Goal: Check status

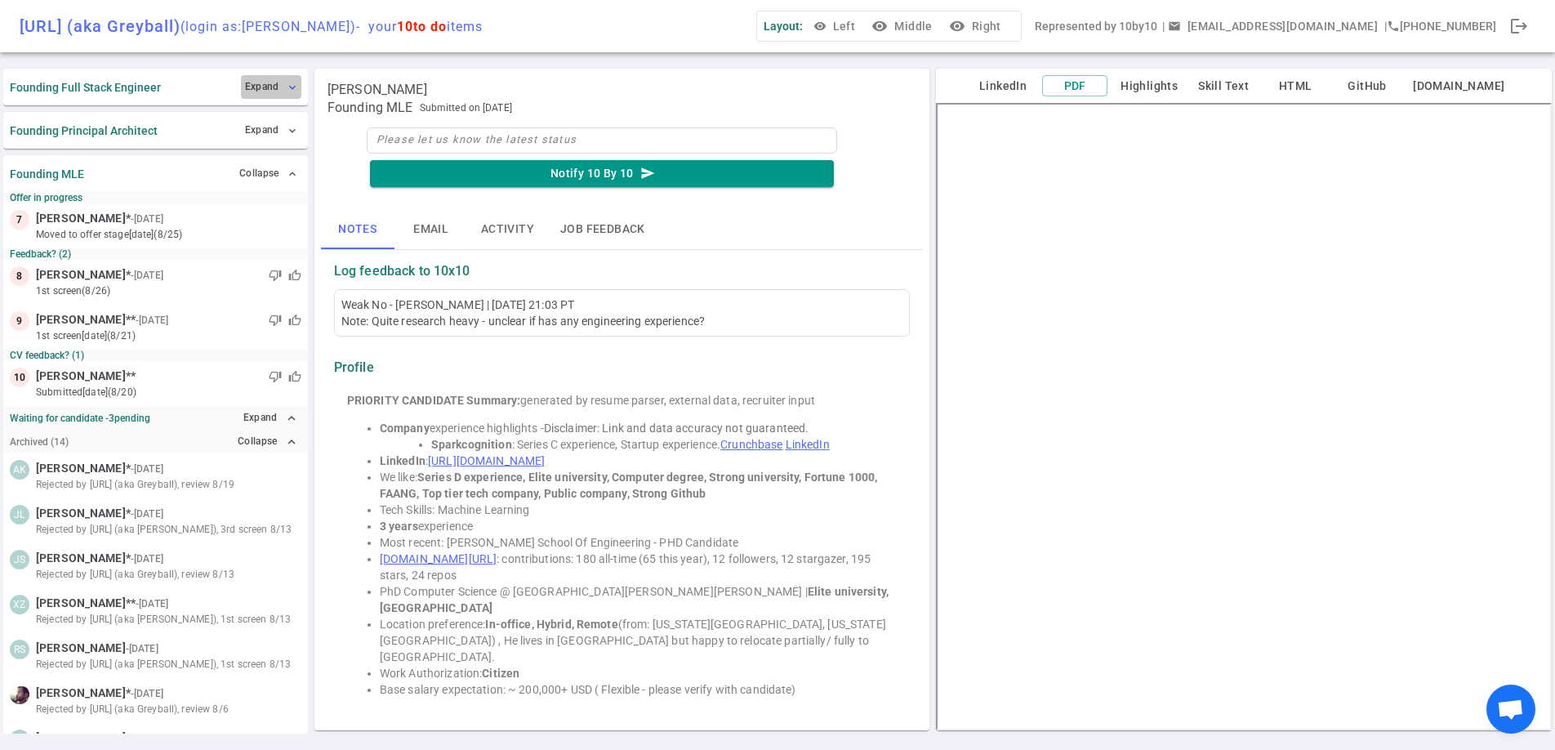
click at [267, 91] on button "Expand expand_more" at bounding box center [271, 87] width 60 height 24
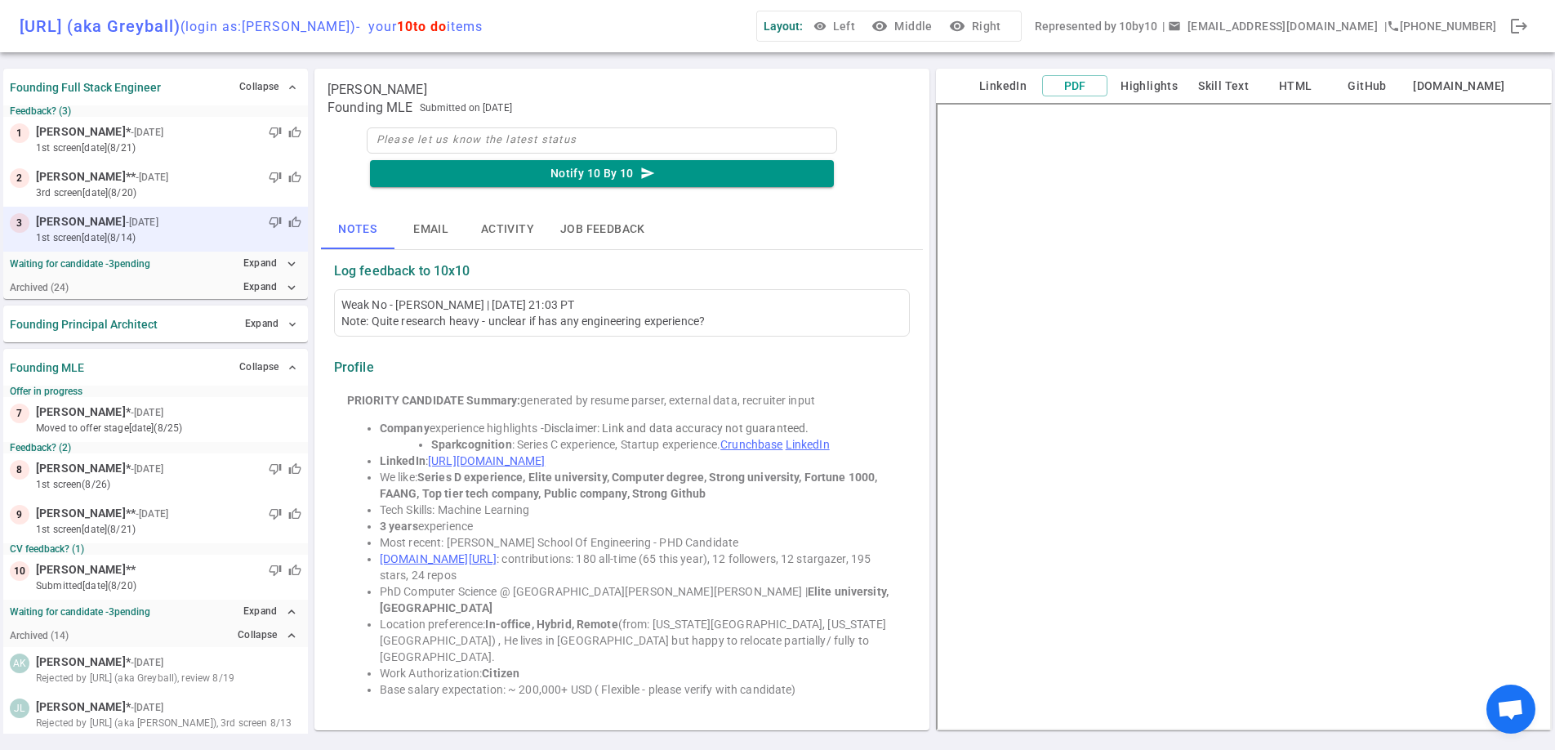
scroll to position [6, 0]
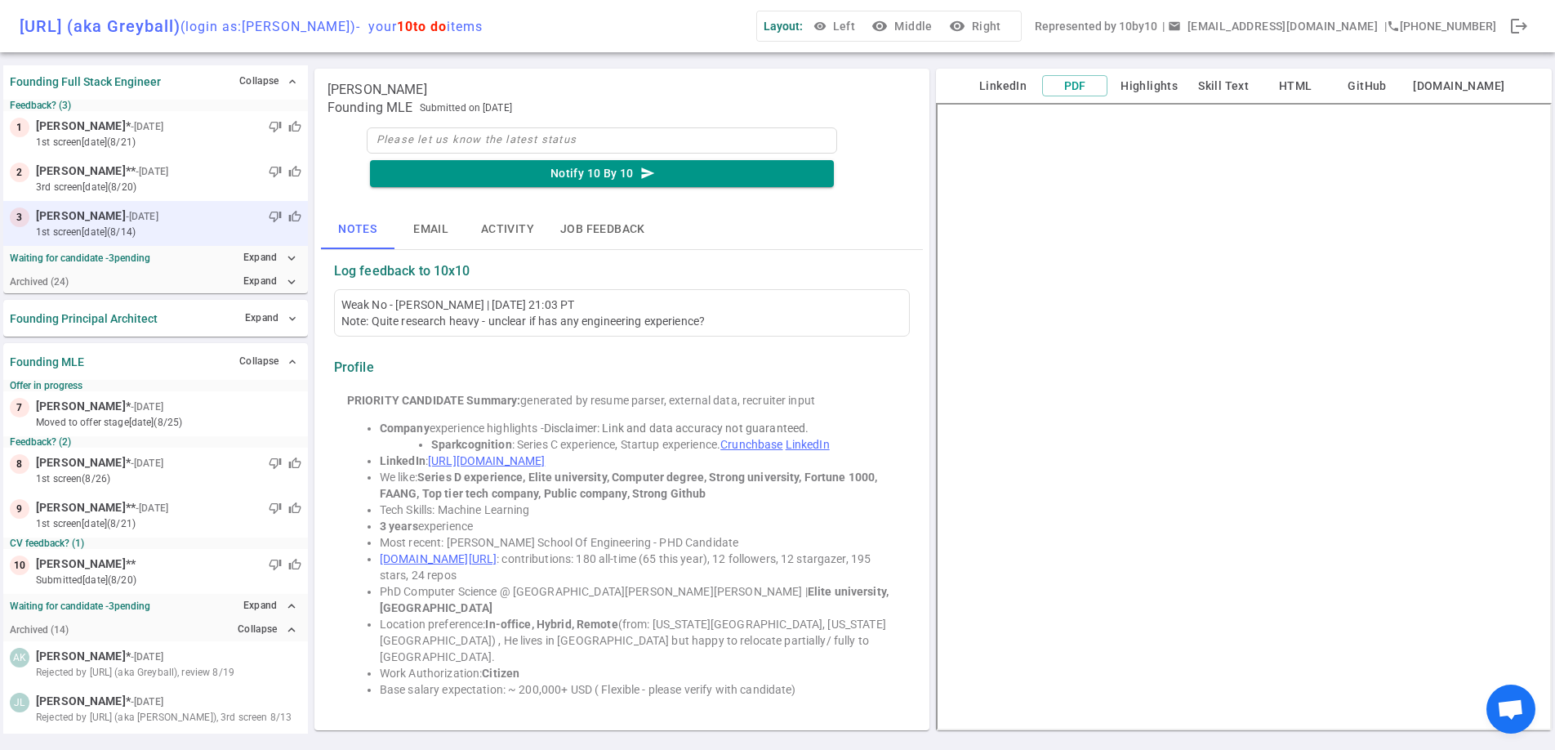
click at [240, 233] on small "1st Screen [DATE] (8/14)" at bounding box center [168, 232] width 265 height 15
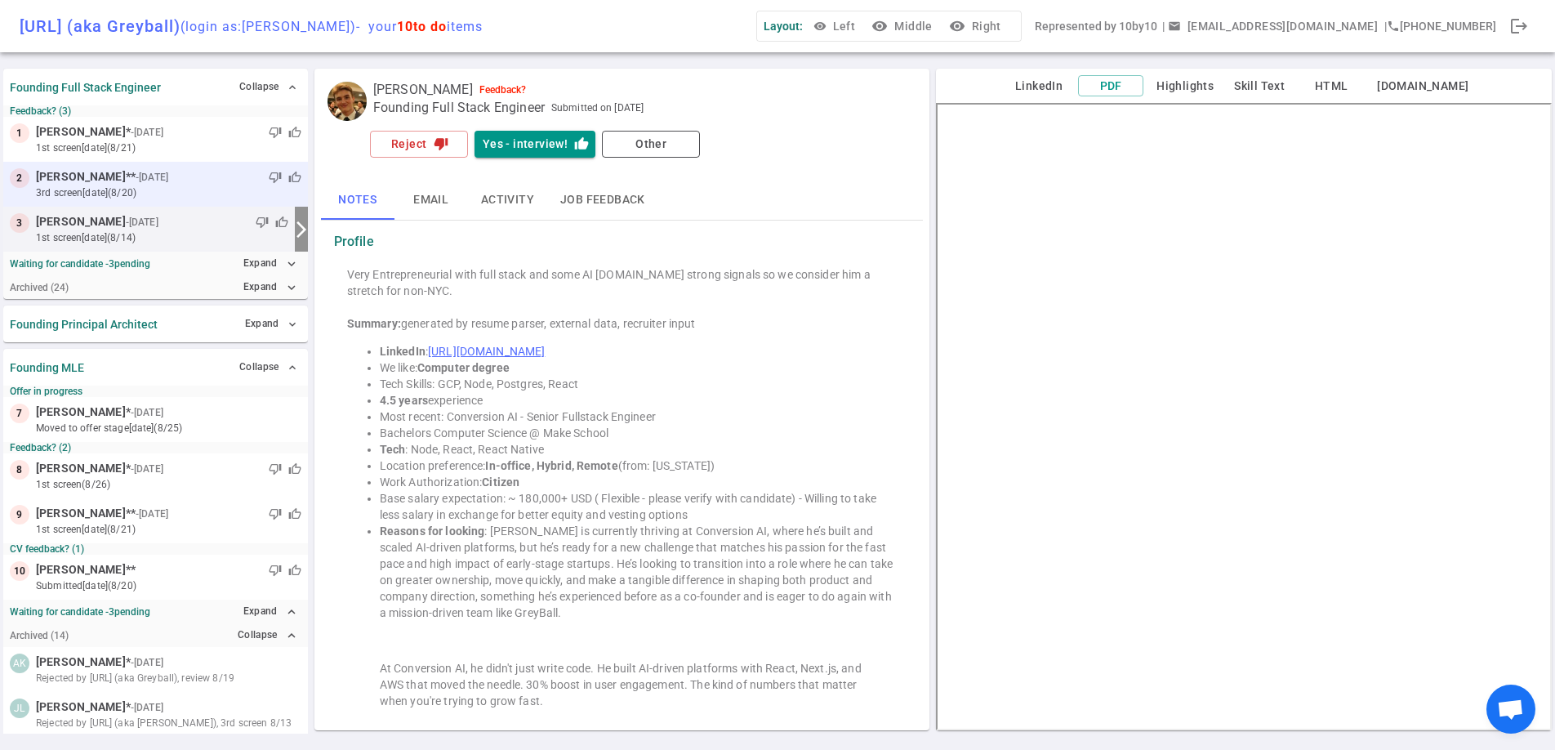
click at [136, 180] on small "- [DATE]" at bounding box center [152, 177] width 33 height 15
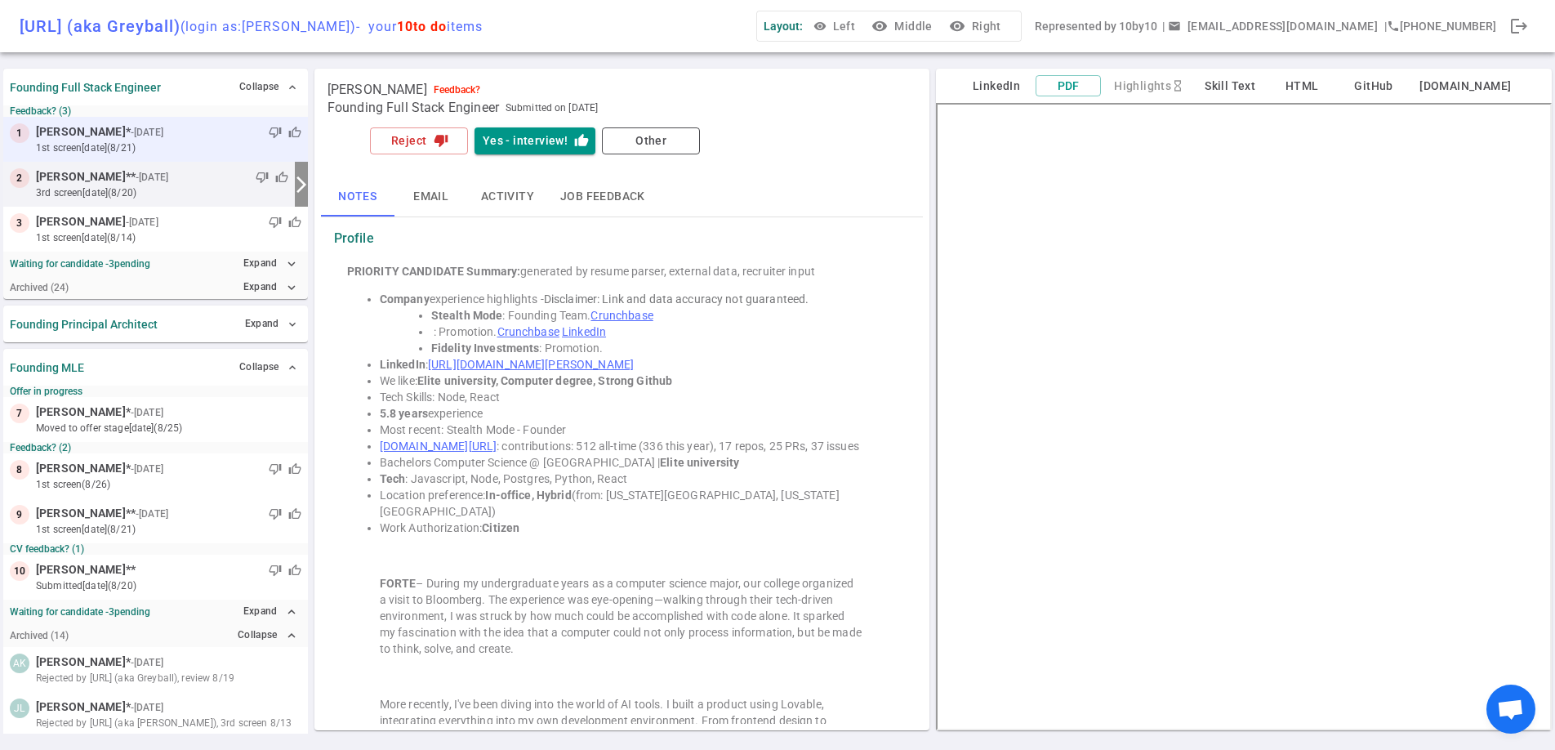
click at [140, 138] on small "- [DATE]" at bounding box center [147, 132] width 33 height 15
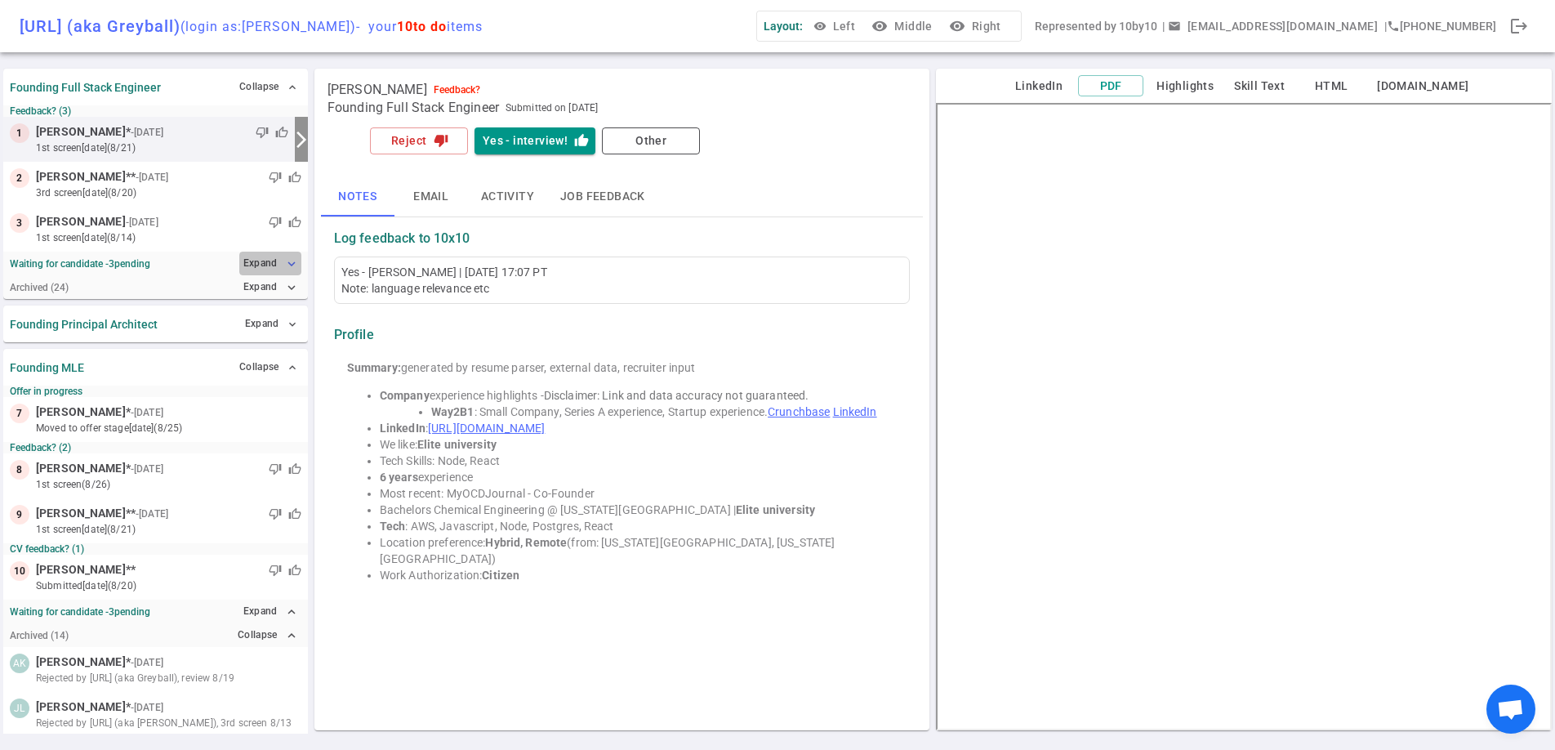
click at [261, 265] on button "Expand expand_more" at bounding box center [270, 264] width 62 height 24
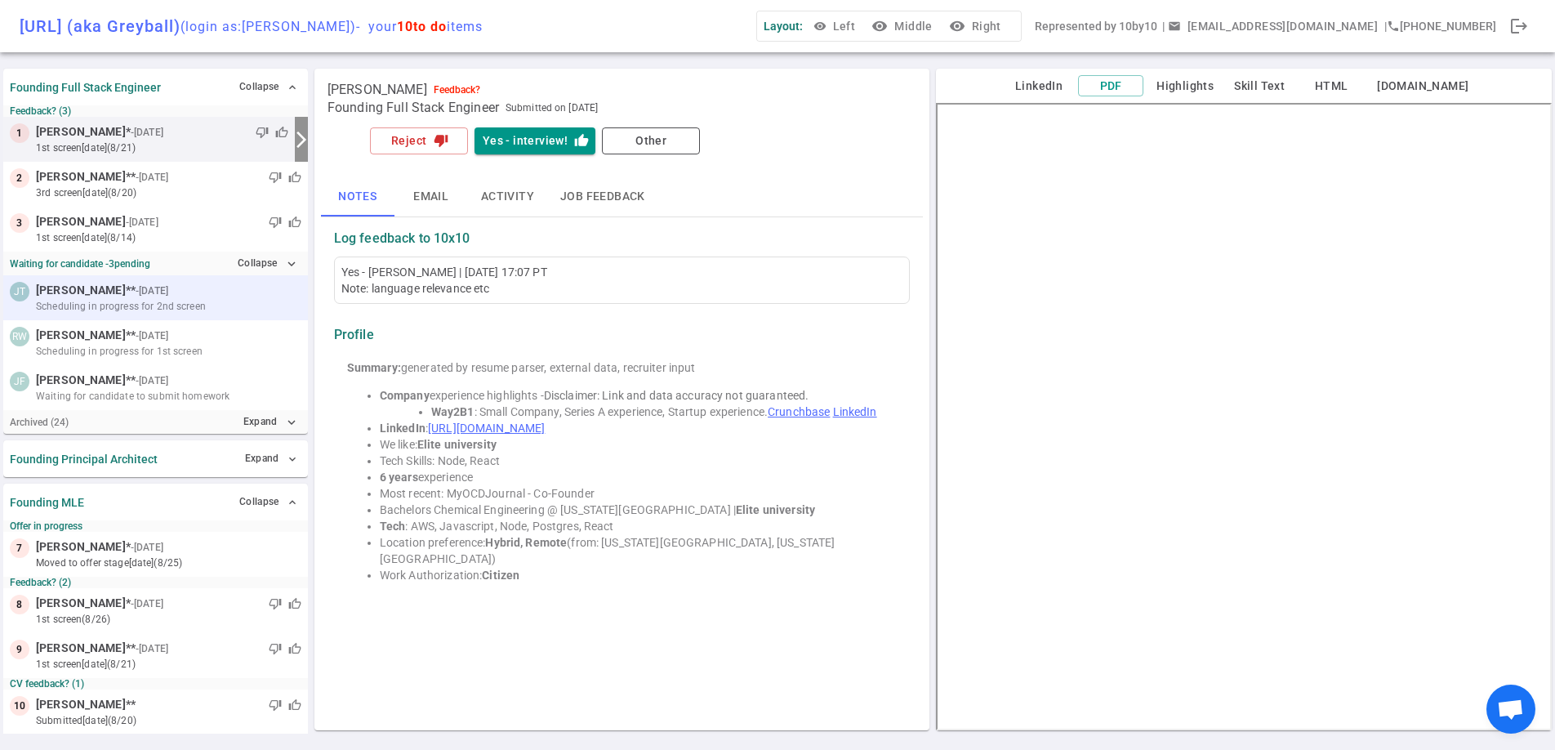
click at [190, 301] on span "Scheduling in progress for 2nd screen" at bounding box center [121, 306] width 170 height 15
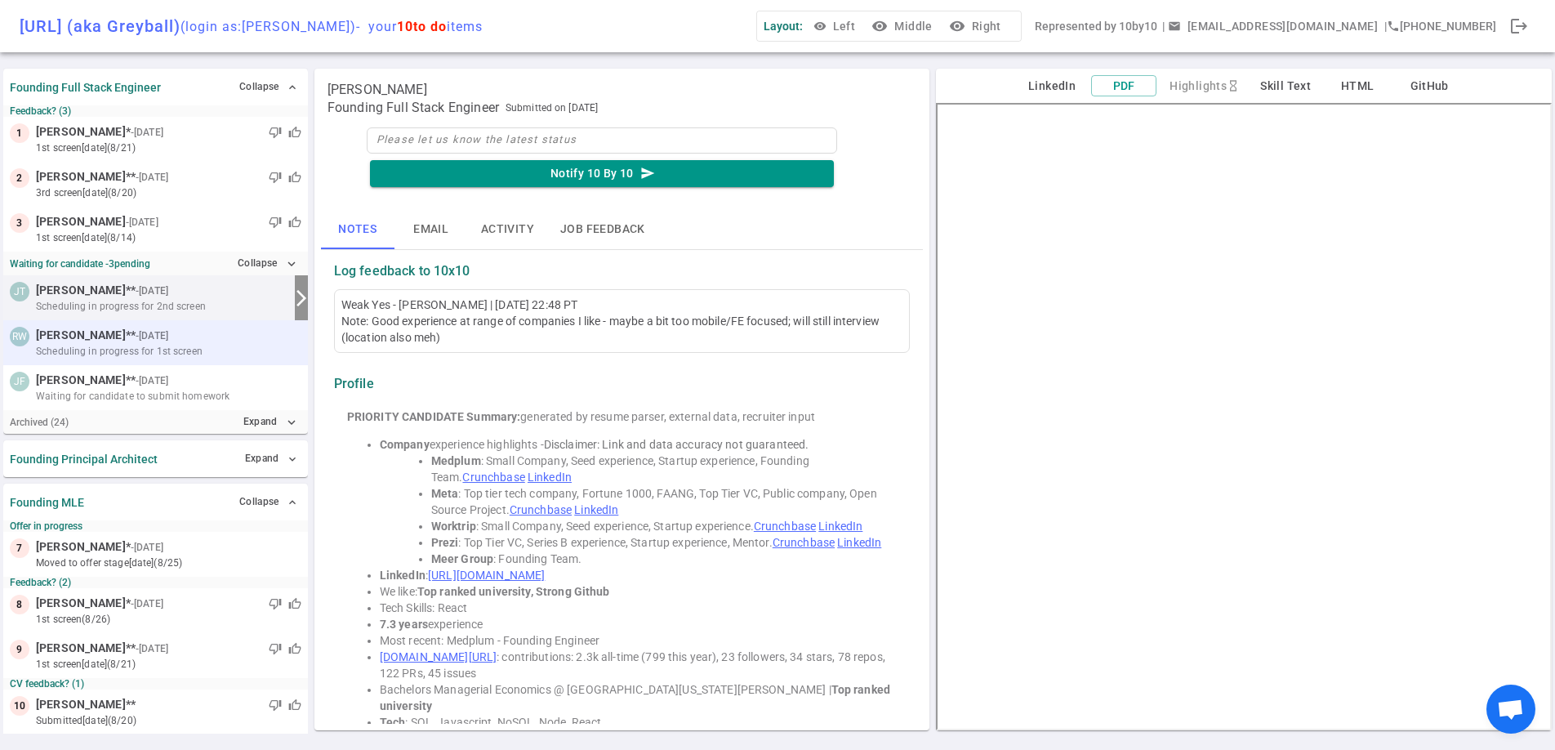
click at [134, 362] on div "[PERSON_NAME] ** - [DATE] Scheduling in progress for 1st screen" at bounding box center [155, 342] width 305 height 45
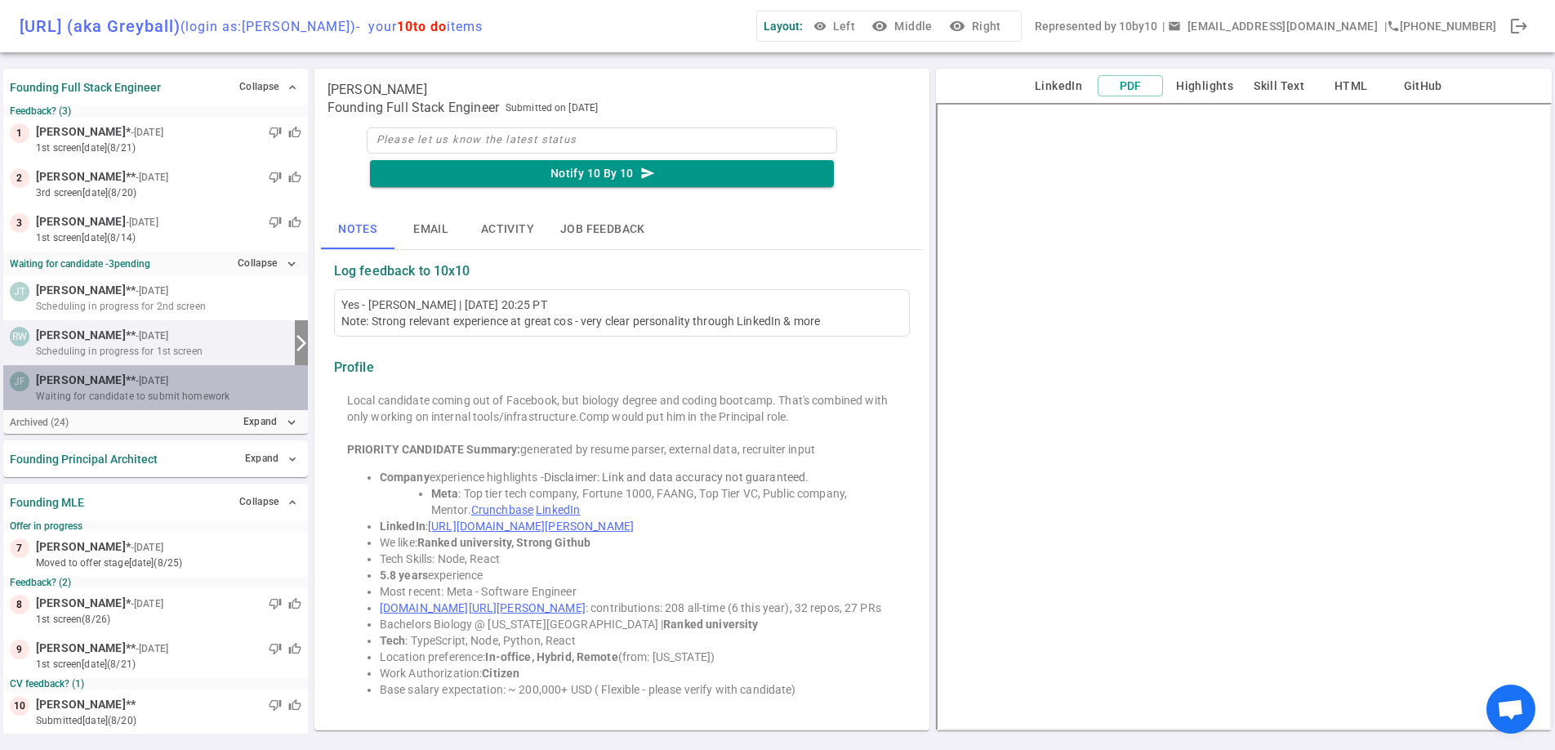
click at [105, 396] on span "Waiting for candidate to submit homework" at bounding box center [133, 396] width 194 height 15
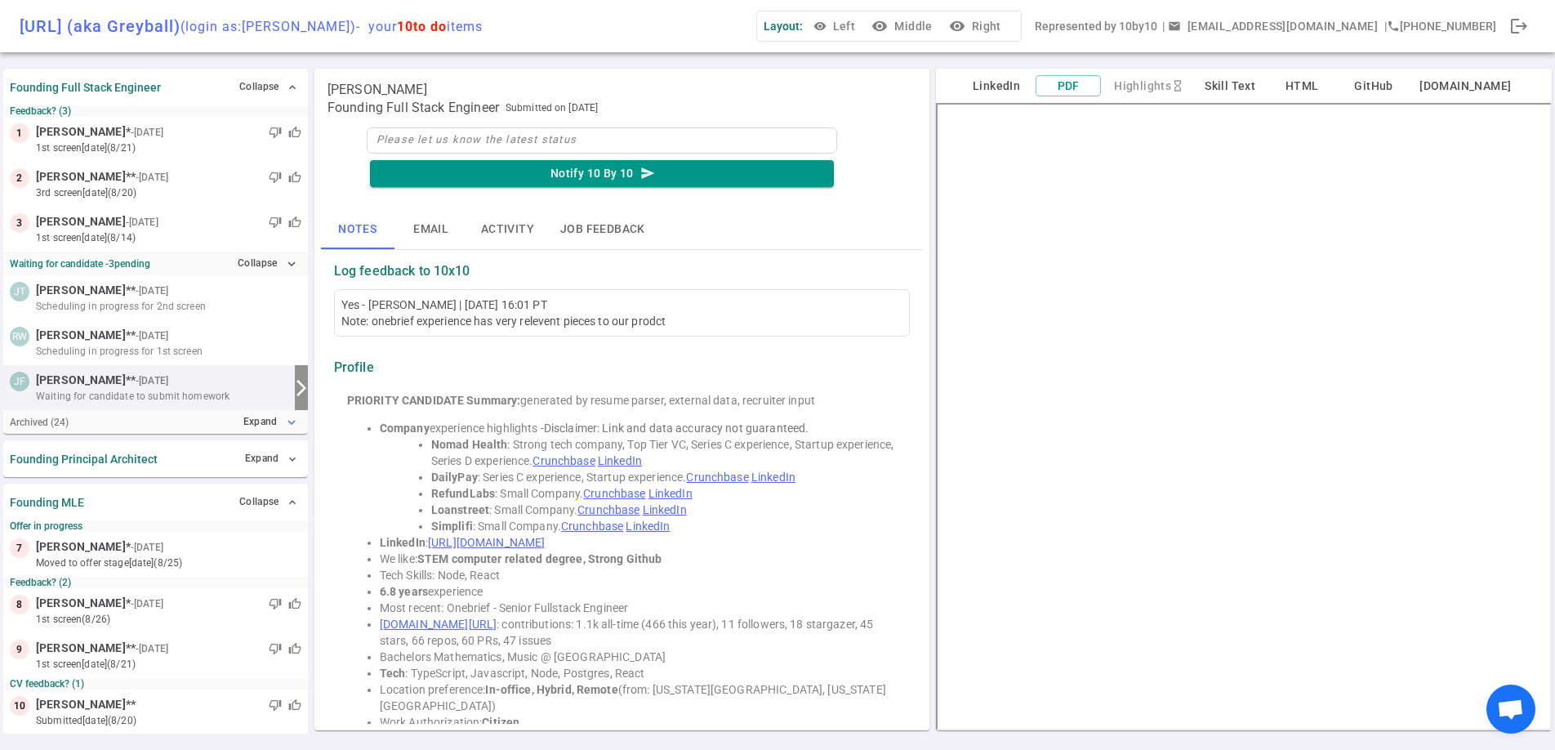
click at [278, 428] on button "Expand expand_more" at bounding box center [270, 422] width 62 height 24
